Goal: Navigation & Orientation: Find specific page/section

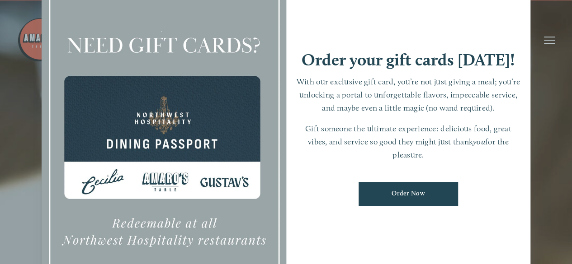
scroll to position [17, 0]
click at [42, 105] on div at bounding box center [164, 132] width 244 height 342
click at [545, 41] on div at bounding box center [286, 132] width 572 height 264
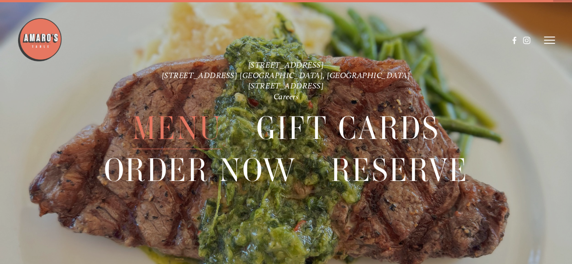
click at [178, 131] on span "Menu" at bounding box center [176, 129] width 89 height 42
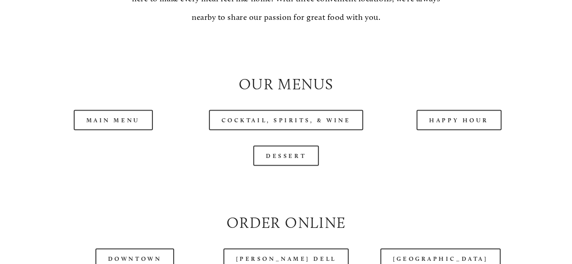
scroll to position [855, 0]
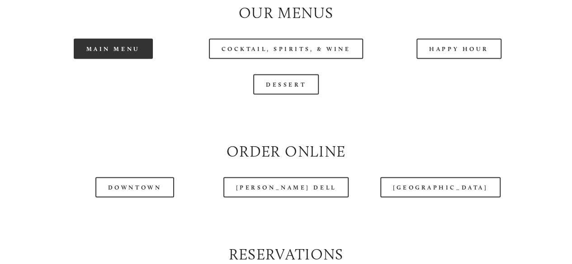
click at [115, 59] on link "Main Menu" at bounding box center [113, 48] width 79 height 20
